Goal: Navigation & Orientation: Find specific page/section

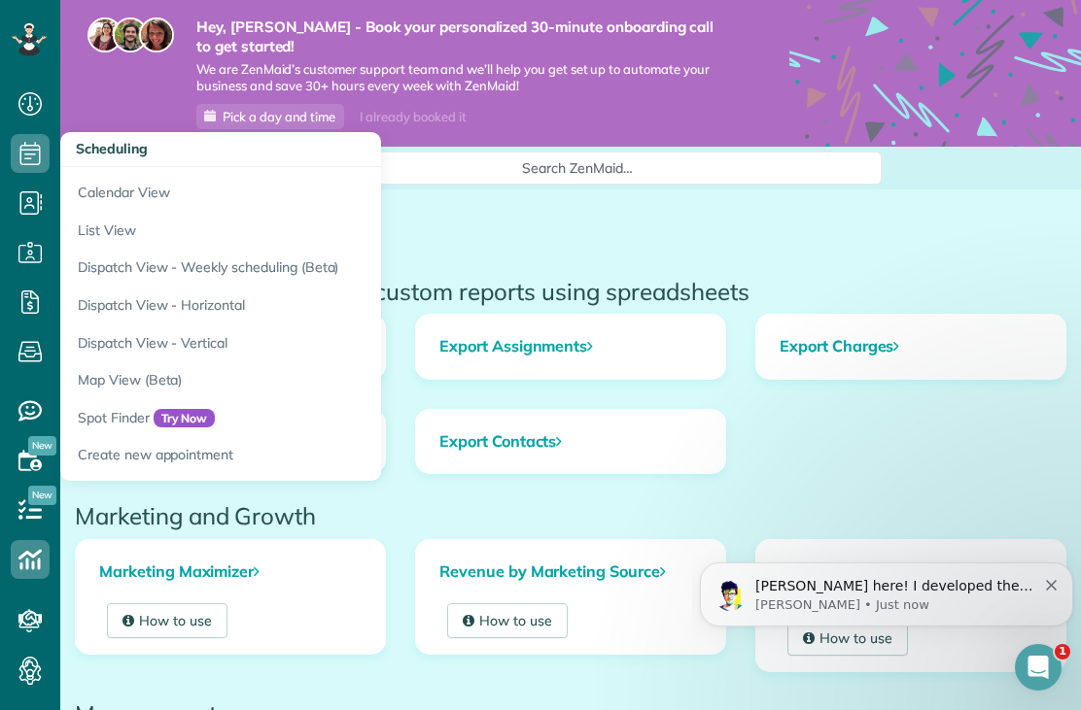
click at [108, 269] on link "Dispatch View - Weekly scheduling (Beta)" at bounding box center [303, 268] width 486 height 38
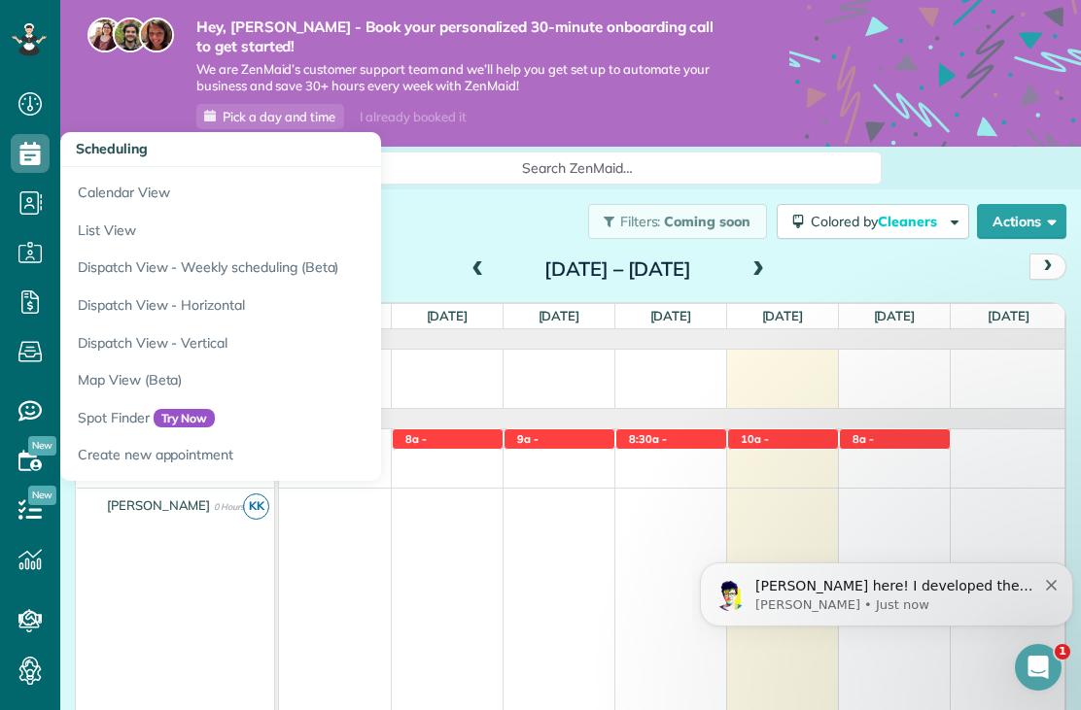
click at [152, 452] on link "Create new appointment" at bounding box center [303, 458] width 486 height 45
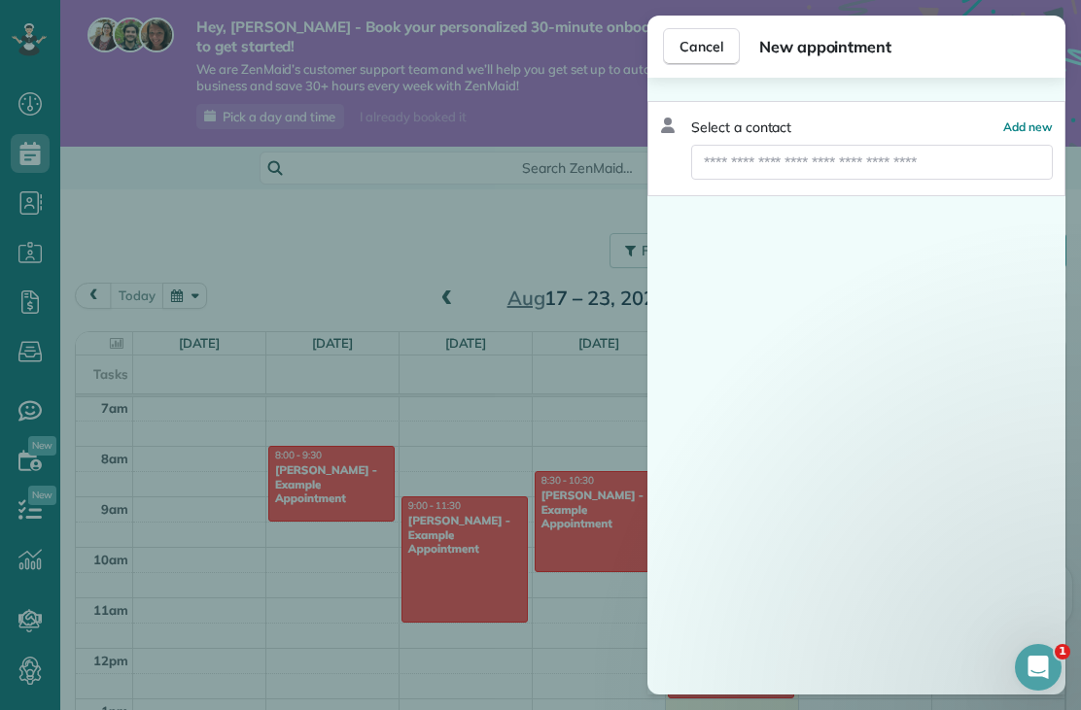
click at [703, 63] on button "Cancel" at bounding box center [701, 46] width 77 height 37
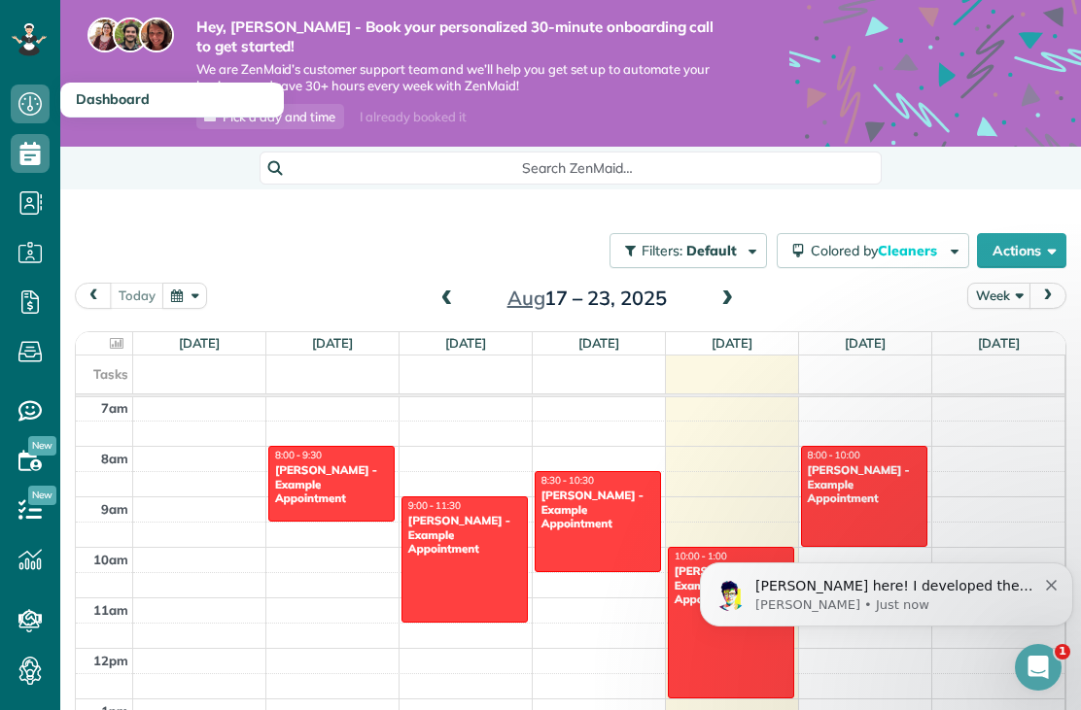
click at [25, 105] on icon at bounding box center [30, 104] width 39 height 39
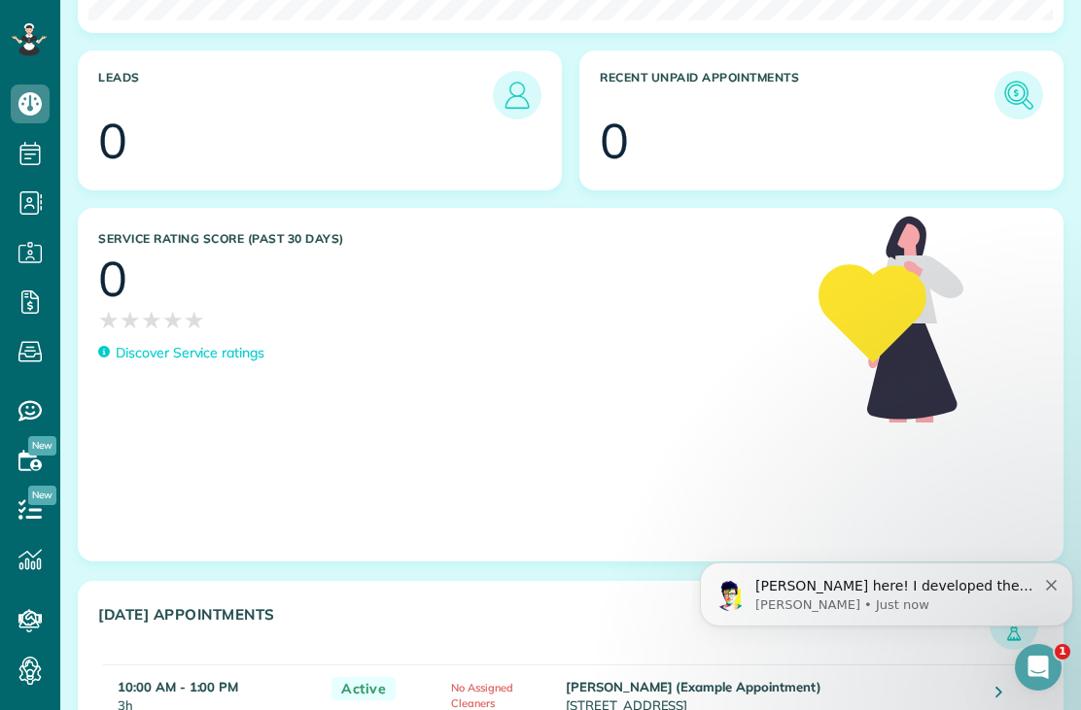
scroll to position [997, 0]
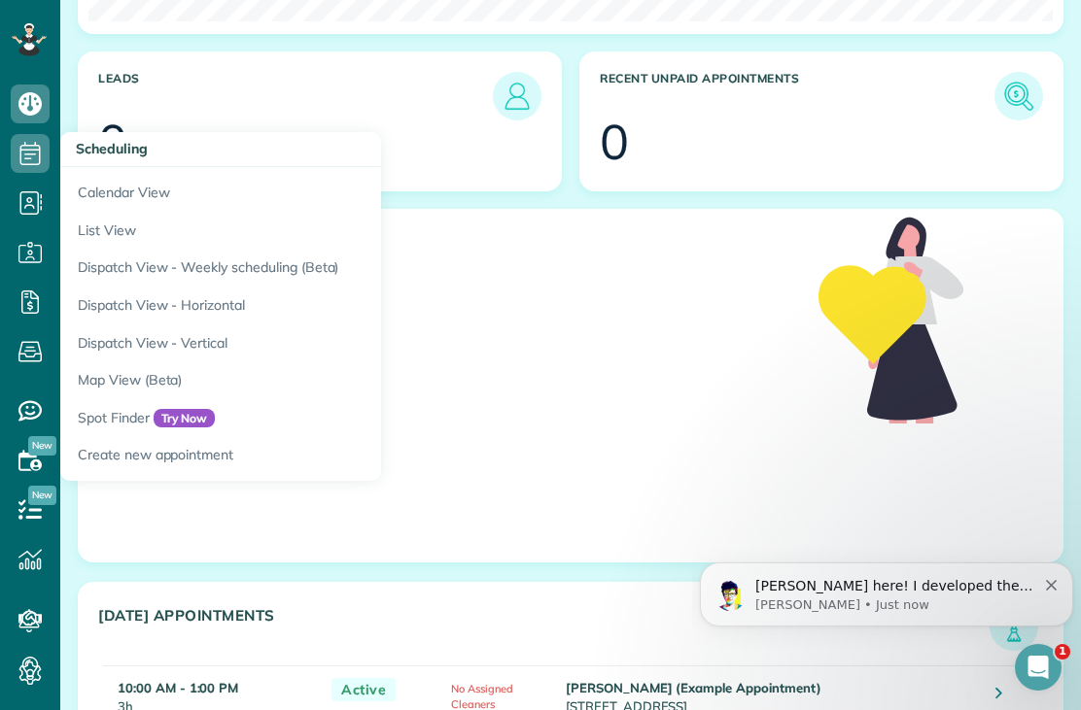
click at [93, 202] on link "Calendar View" at bounding box center [303, 189] width 486 height 45
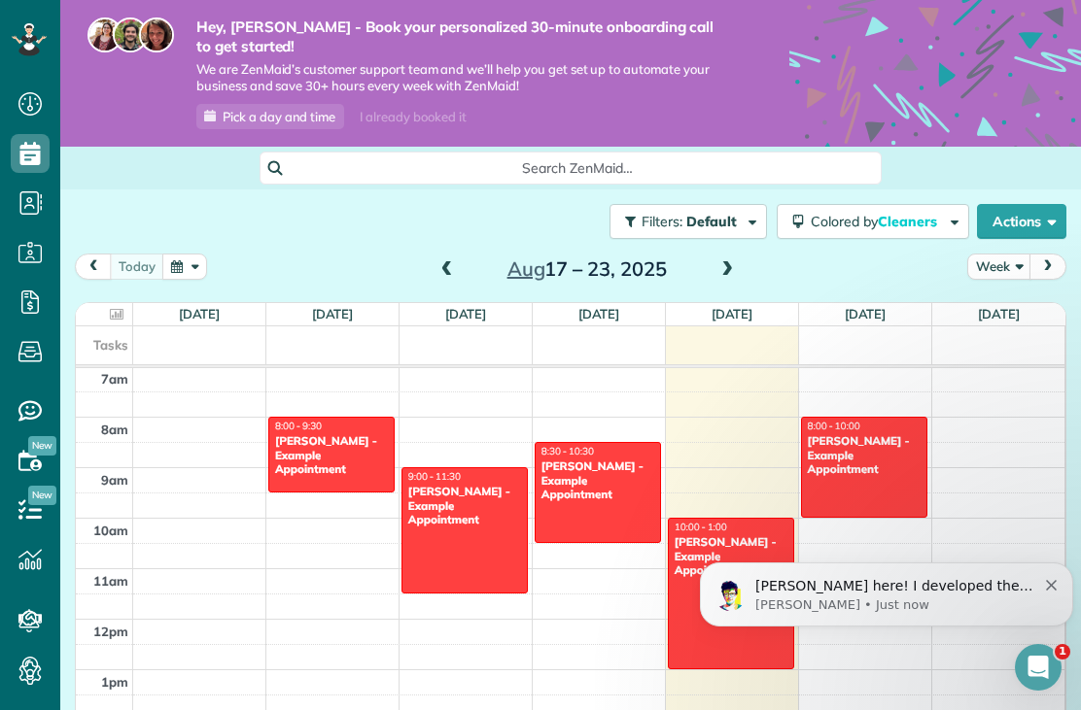
click at [1031, 218] on button "Actions" at bounding box center [1021, 221] width 89 height 35
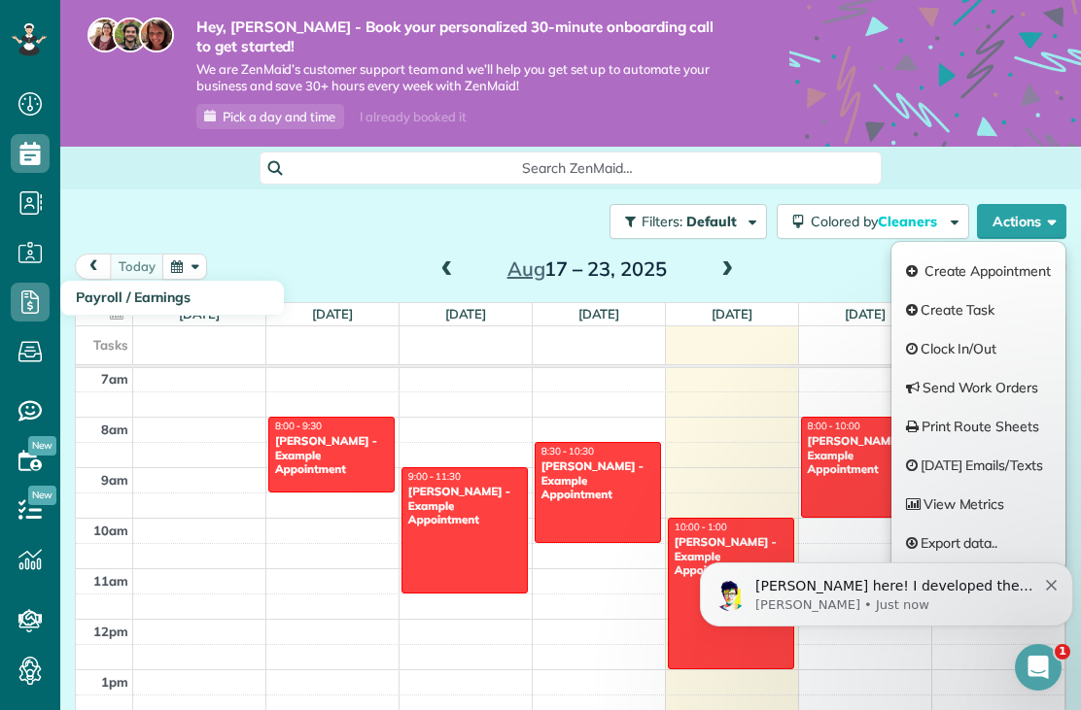
click at [32, 311] on icon at bounding box center [30, 302] width 39 height 39
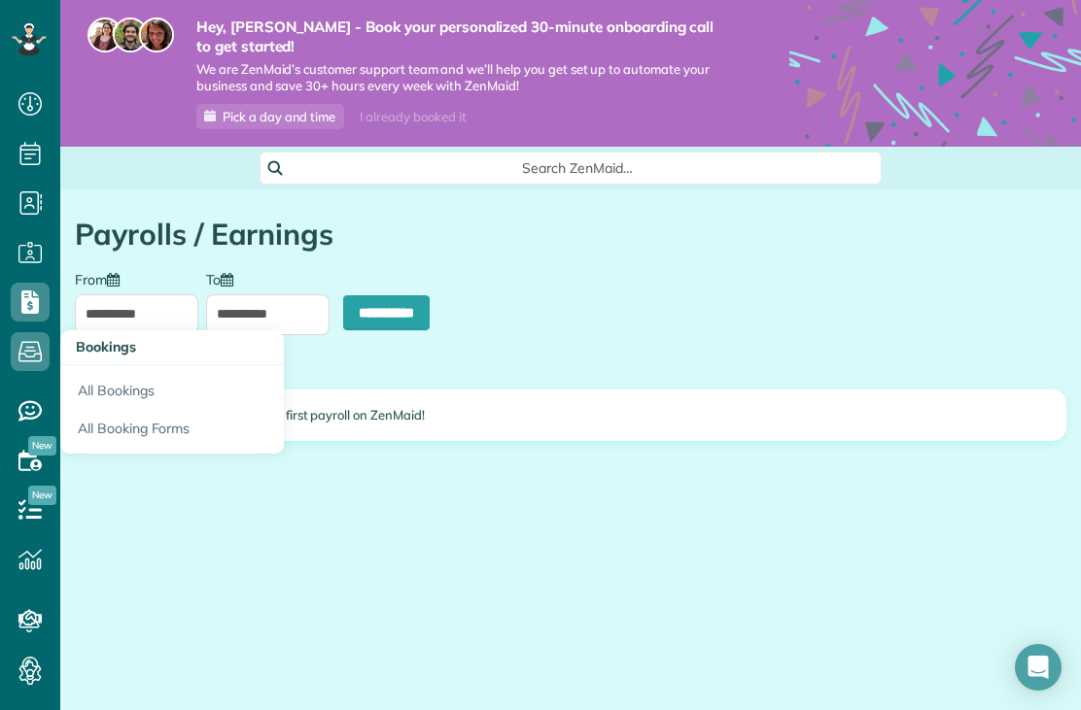
scroll to position [9, 9]
type input "**********"
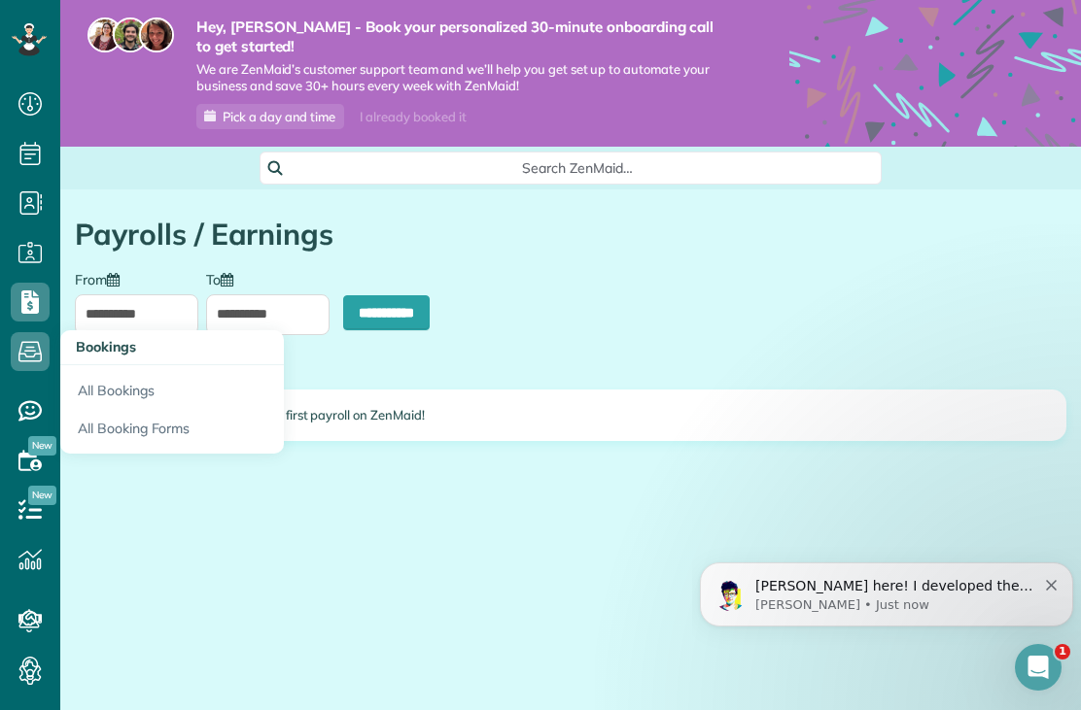
scroll to position [0, 0]
click at [87, 392] on link "All Bookings" at bounding box center [172, 387] width 224 height 45
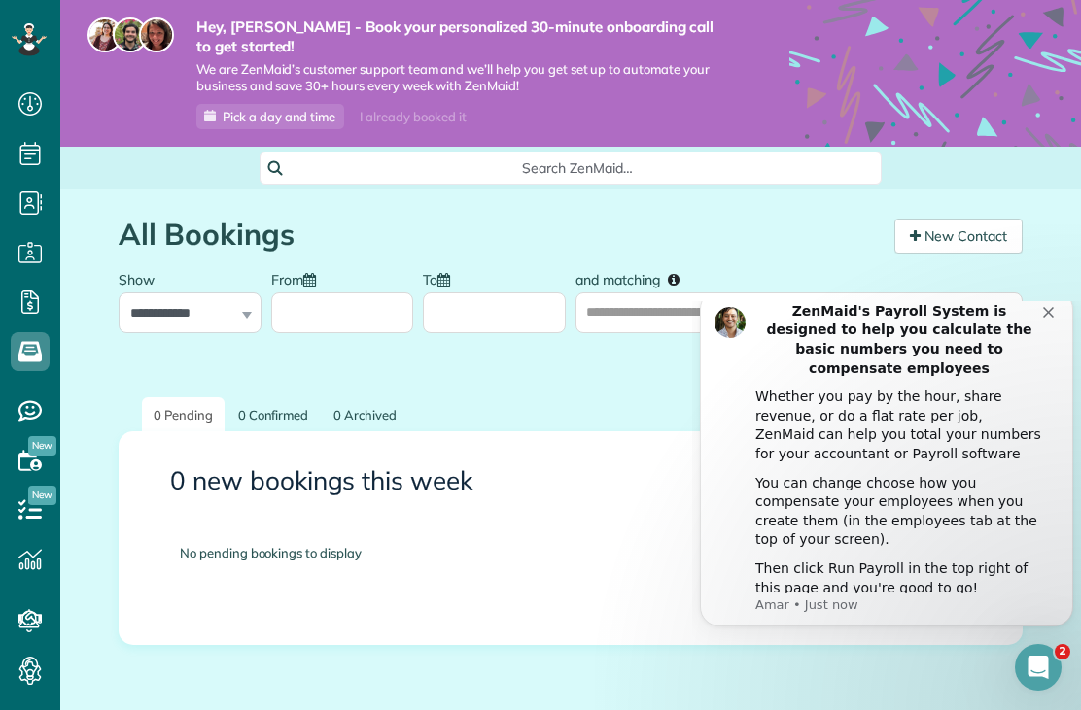
click at [910, 0] on icon at bounding box center [935, 146] width 292 height 292
